Goal: Information Seeking & Learning: Check status

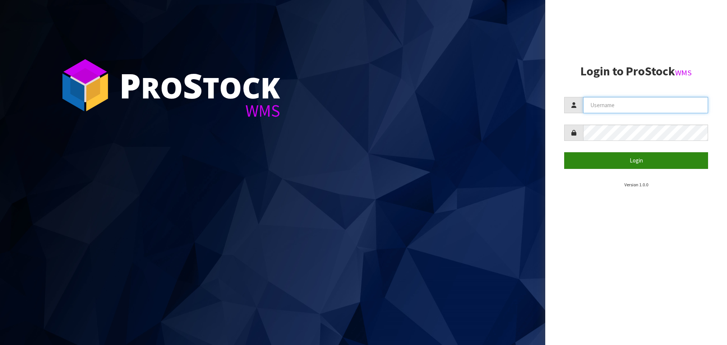
type input "[EMAIL_ADDRESS][DOMAIN_NAME]"
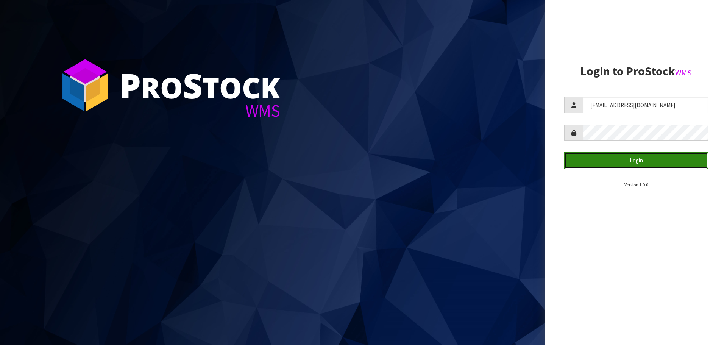
click at [615, 159] on button "Login" at bounding box center [636, 160] width 144 height 16
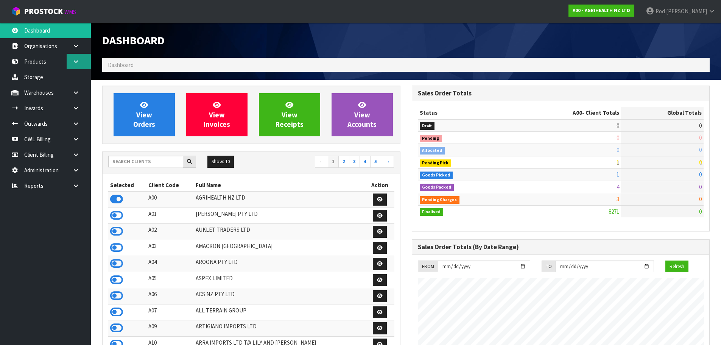
scroll to position [573, 309]
click at [76, 184] on icon at bounding box center [75, 186] width 7 height 6
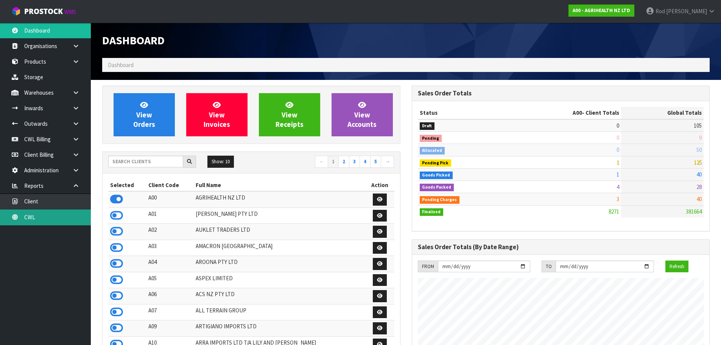
click at [28, 217] on link "CWL" at bounding box center [45, 217] width 91 height 16
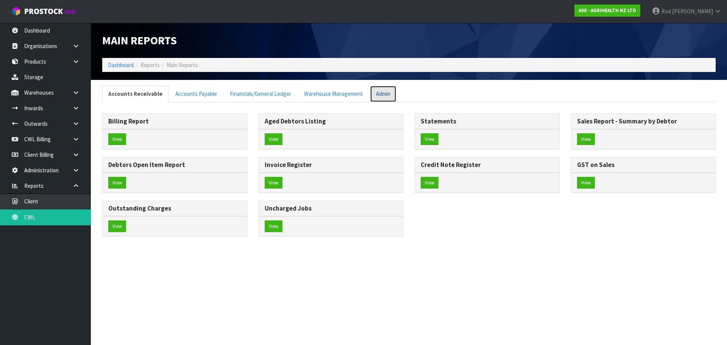
click at [385, 95] on link "Admin" at bounding box center [383, 94] width 26 height 16
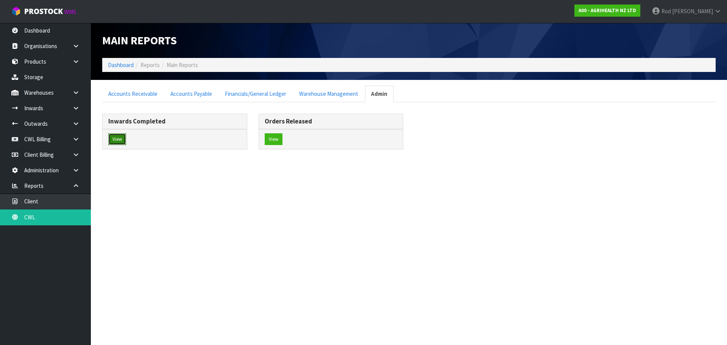
click at [118, 137] on button "View" at bounding box center [117, 139] width 18 height 12
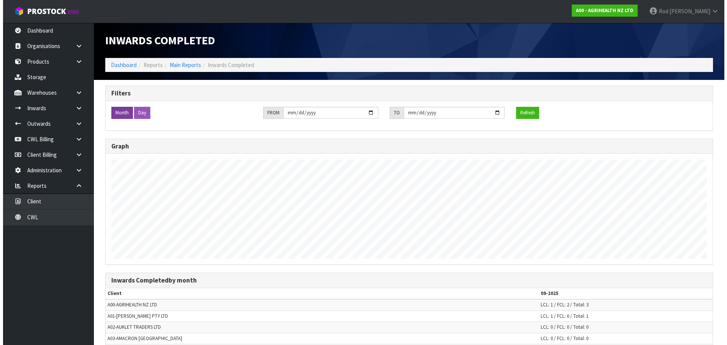
scroll to position [345, 721]
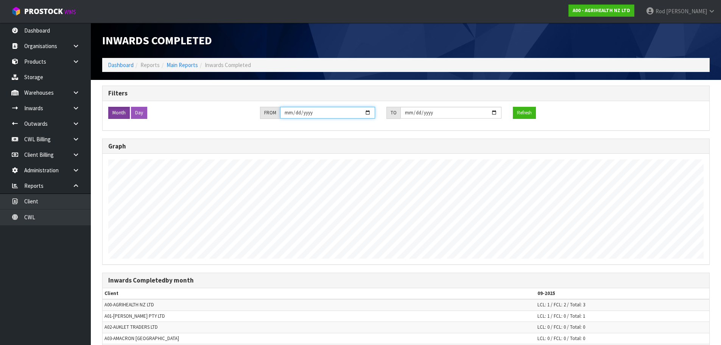
click at [293, 112] on input "[DATE]" at bounding box center [327, 113] width 95 height 12
click at [307, 114] on input "[DATE]" at bounding box center [327, 113] width 95 height 12
click at [307, 113] on input "[DATE]" at bounding box center [327, 113] width 95 height 12
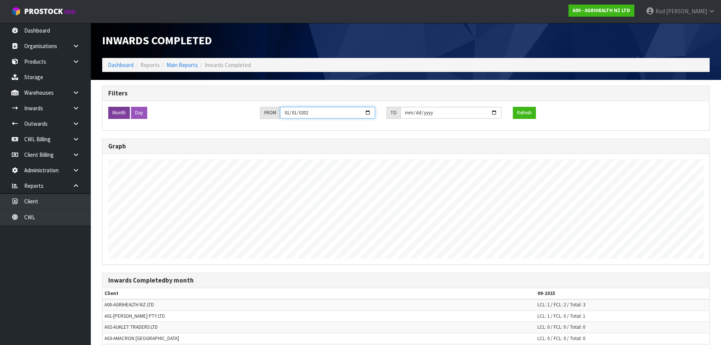
type input "[DATE]"
click at [416, 113] on input "[DATE]" at bounding box center [450, 113] width 101 height 12
click at [428, 112] on input "[DATE]" at bounding box center [450, 113] width 101 height 12
click at [408, 112] on input "[DATE]" at bounding box center [450, 113] width 101 height 12
type input "[DATE]"
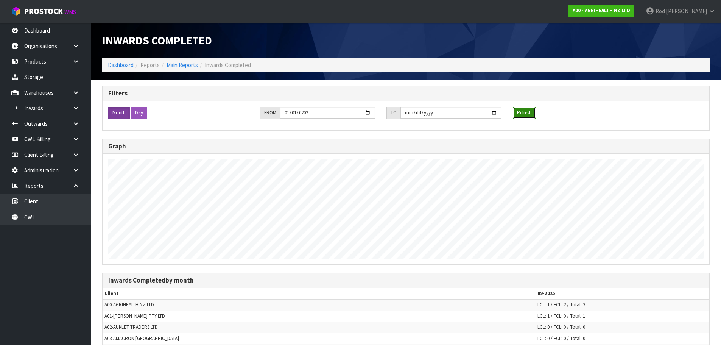
click at [528, 114] on button "Refresh" at bounding box center [524, 113] width 23 height 12
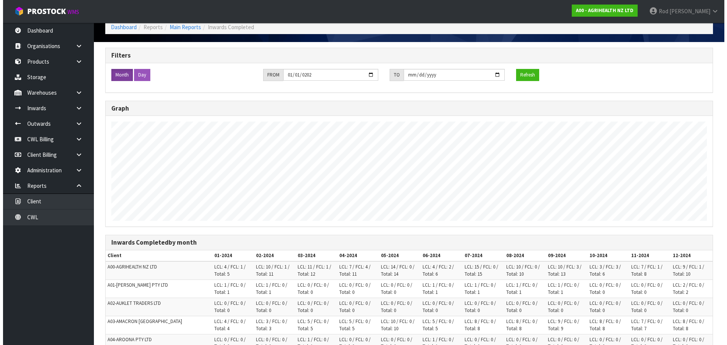
scroll to position [0, 0]
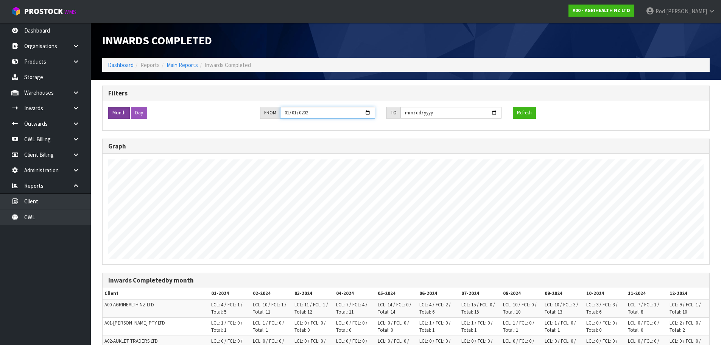
click at [306, 114] on input "[DATE]" at bounding box center [327, 113] width 95 height 12
click at [306, 112] on input "[DATE]" at bounding box center [327, 113] width 95 height 12
type input "[DATE]"
drag, startPoint x: 439, startPoint y: 115, endPoint x: 430, endPoint y: 113, distance: 9.6
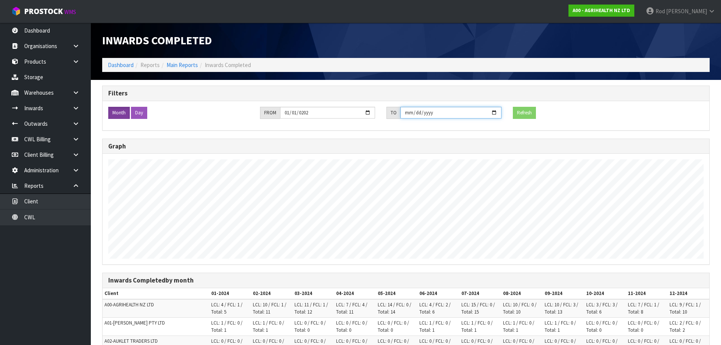
click at [438, 115] on input "[DATE]" at bounding box center [450, 113] width 101 height 12
click at [423, 110] on input "[DATE]" at bounding box center [450, 113] width 101 height 12
type input "[DATE]"
click at [524, 112] on button "Refresh" at bounding box center [524, 113] width 23 height 12
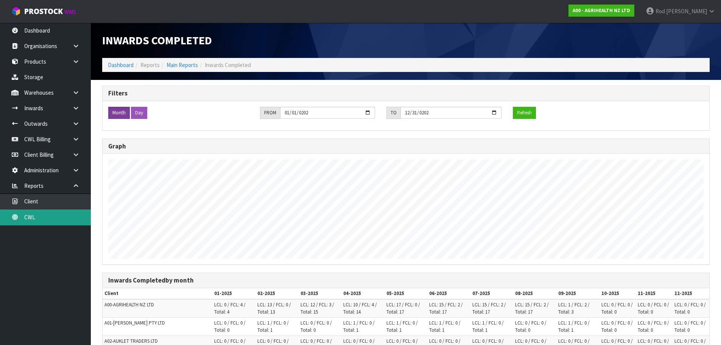
click at [34, 218] on link "CWL" at bounding box center [45, 217] width 91 height 16
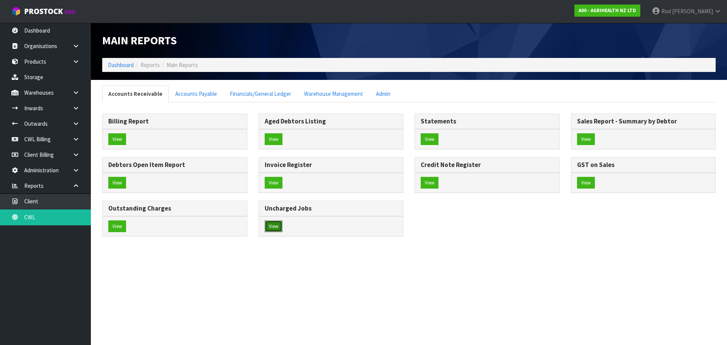
click at [272, 223] on button "View" at bounding box center [274, 226] width 18 height 12
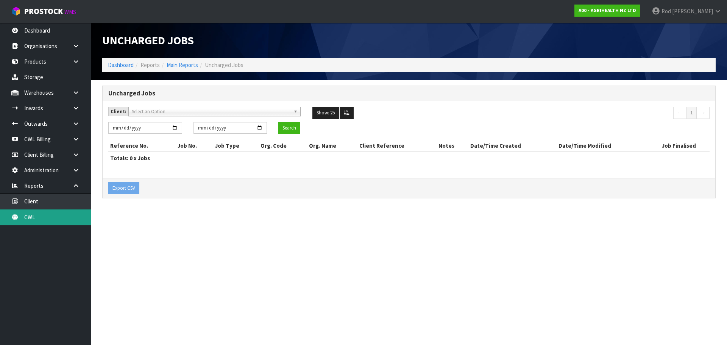
click at [36, 214] on link "CWL" at bounding box center [45, 217] width 91 height 16
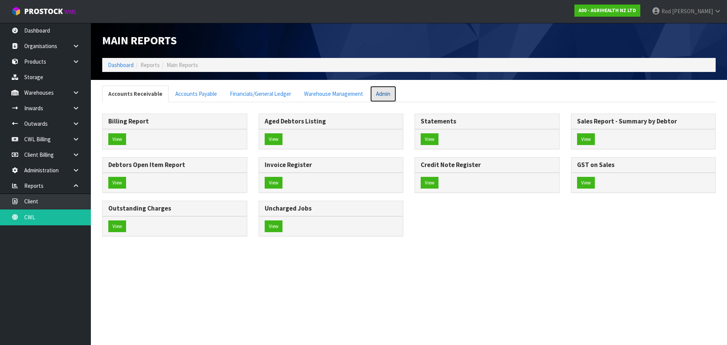
click at [386, 95] on link "Admin" at bounding box center [383, 94] width 26 height 16
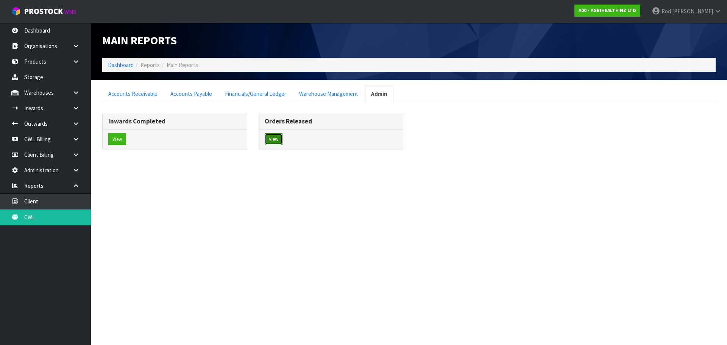
click at [276, 138] on button "View" at bounding box center [274, 139] width 18 height 12
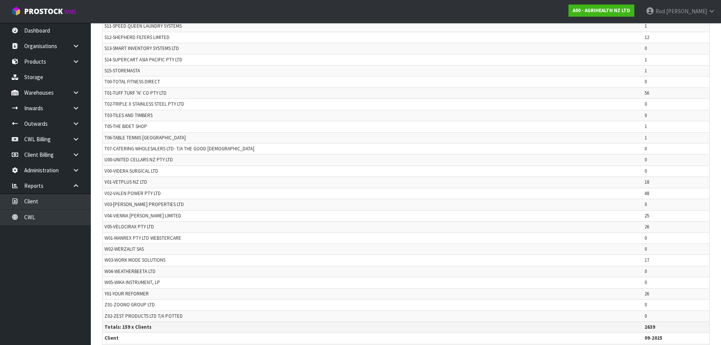
scroll to position [1782, 0]
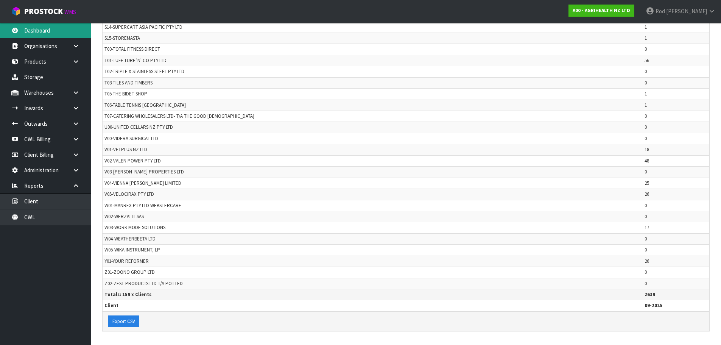
click at [46, 30] on link "Dashboard" at bounding box center [45, 31] width 91 height 16
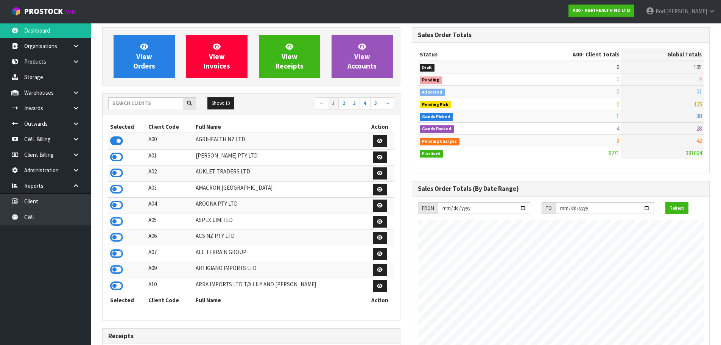
scroll to position [17, 0]
